Goal: Information Seeking & Learning: Learn about a topic

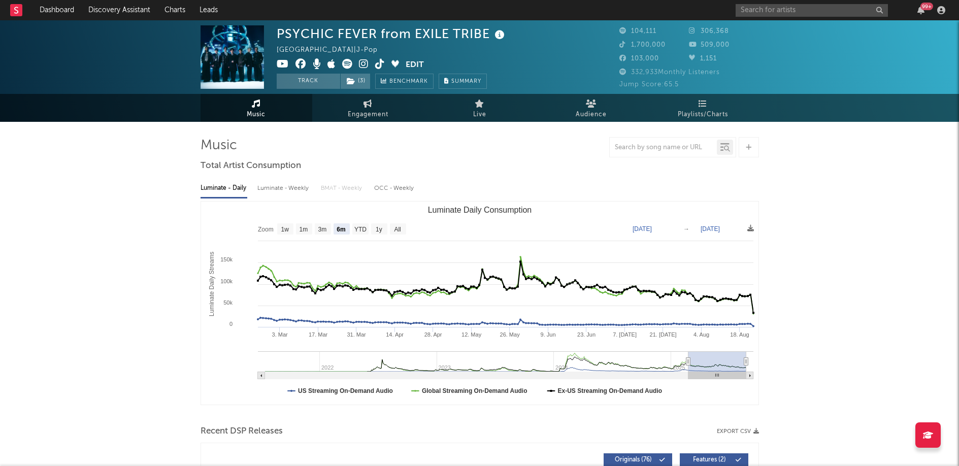
click at [46, 13] on link "Dashboard" at bounding box center [56, 10] width 49 height 20
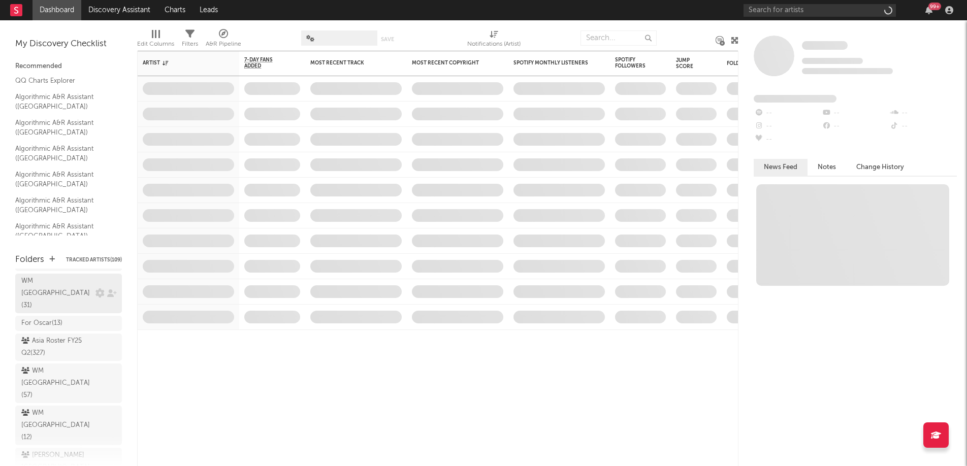
click at [56, 365] on div "WM [GEOGRAPHIC_DATA] ( 57 )" at bounding box center [57, 383] width 72 height 37
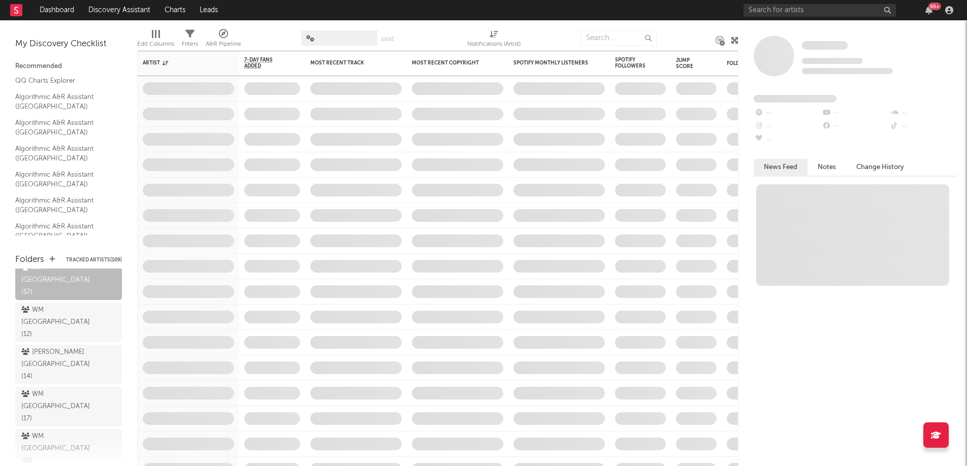
scroll to position [182, 0]
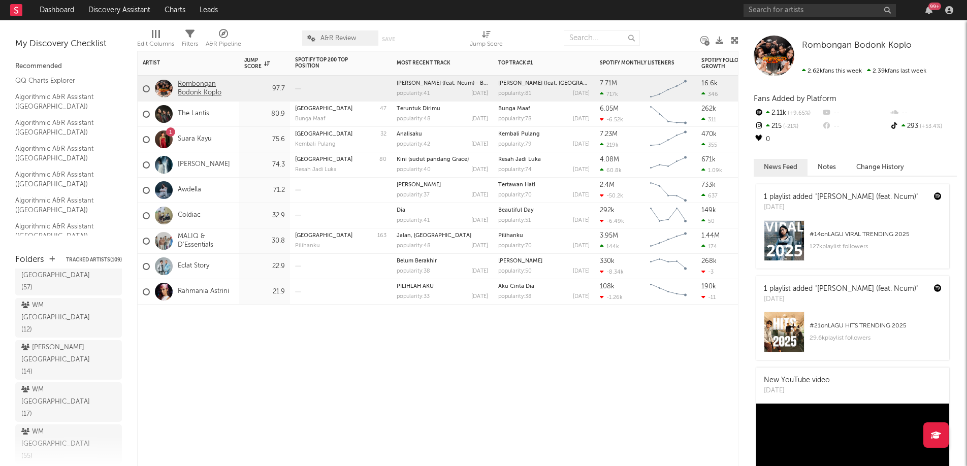
drag, startPoint x: 222, startPoint y: 363, endPoint x: 223, endPoint y: 81, distance: 281.7
click at [223, 81] on div "Artist Notifications Jump Score Spotify Top 200 Top Position Track Name Positio…" at bounding box center [437, 258] width 601 height 415
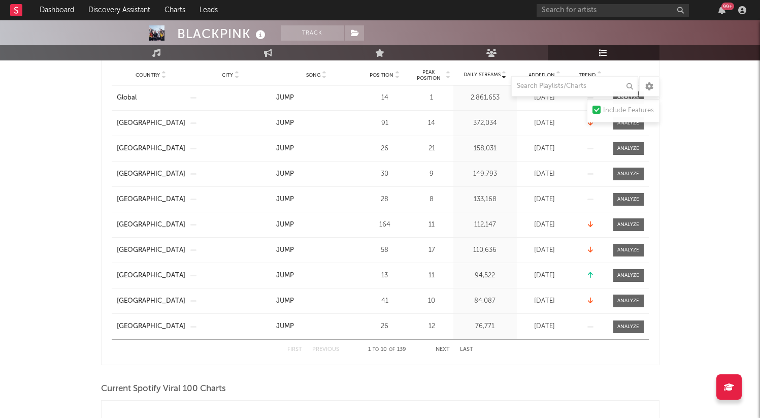
scroll to position [198, 0]
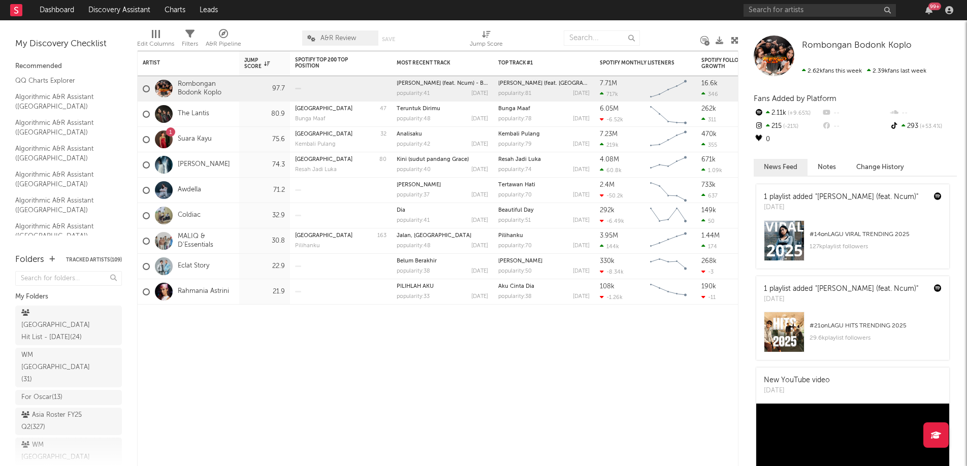
scroll to position [182, 0]
